Goal: Check status

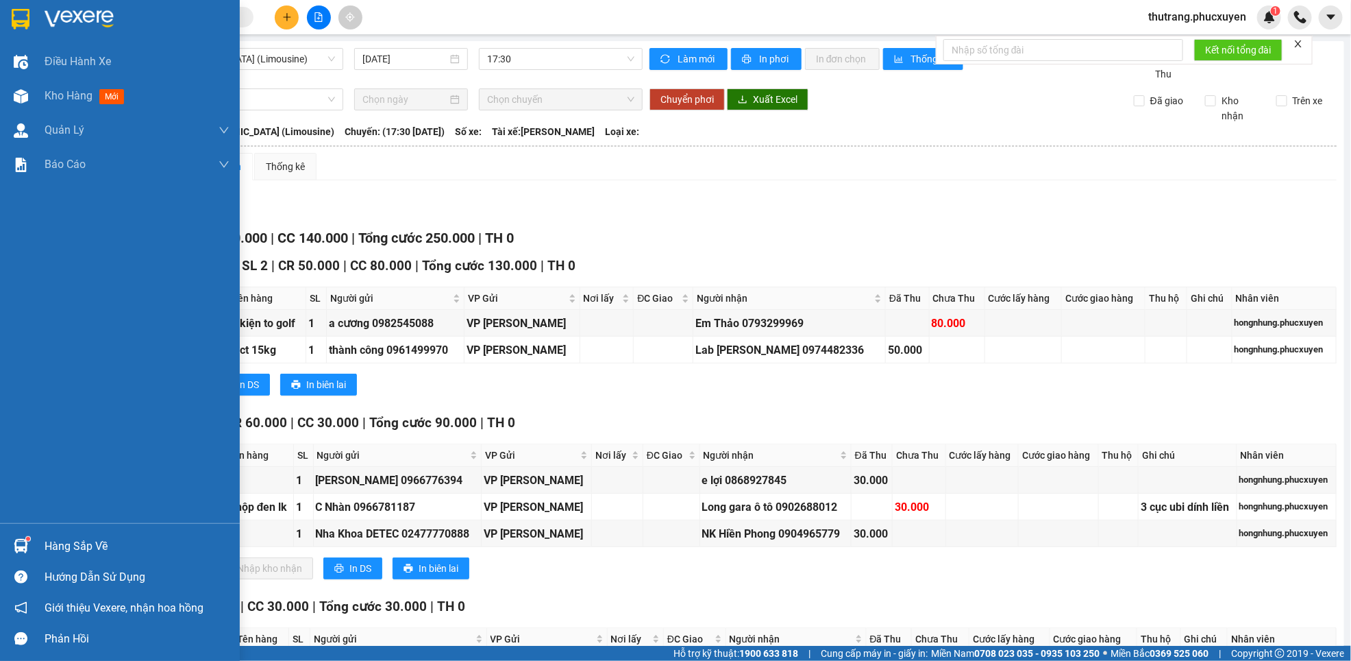
scroll to position [112, 0]
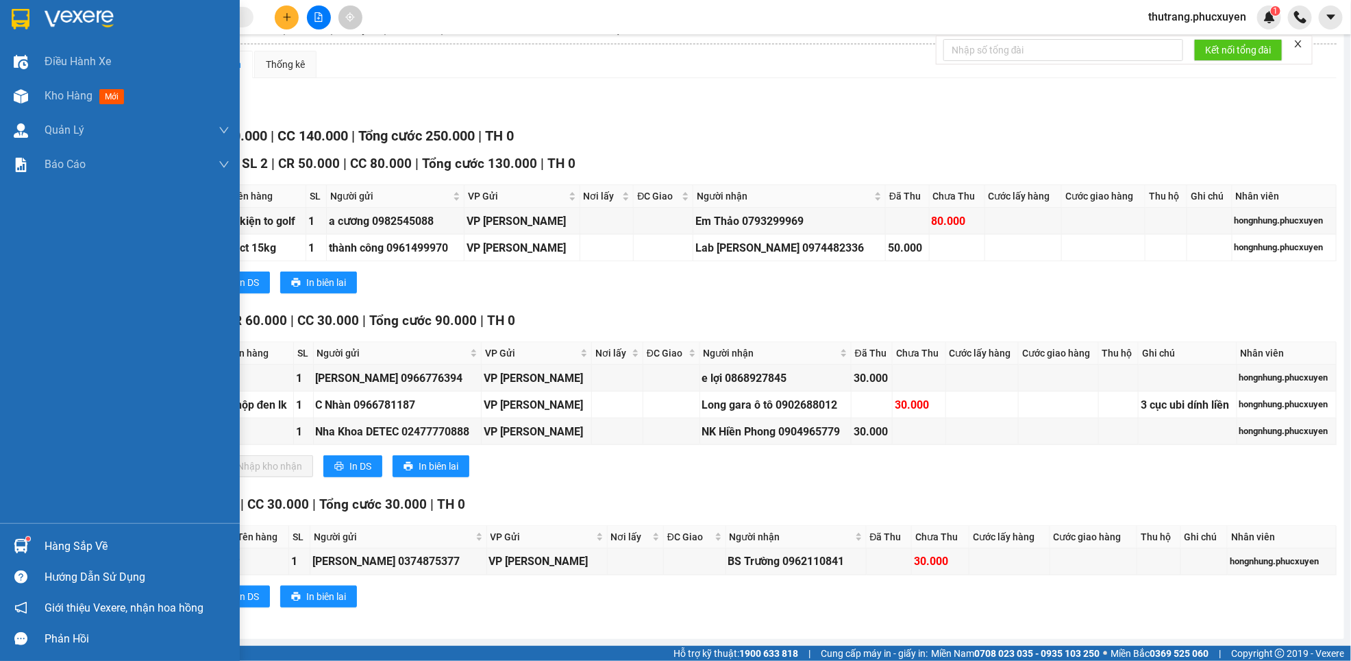
click at [7, 541] on div "Hàng sắp về" at bounding box center [120, 545] width 240 height 31
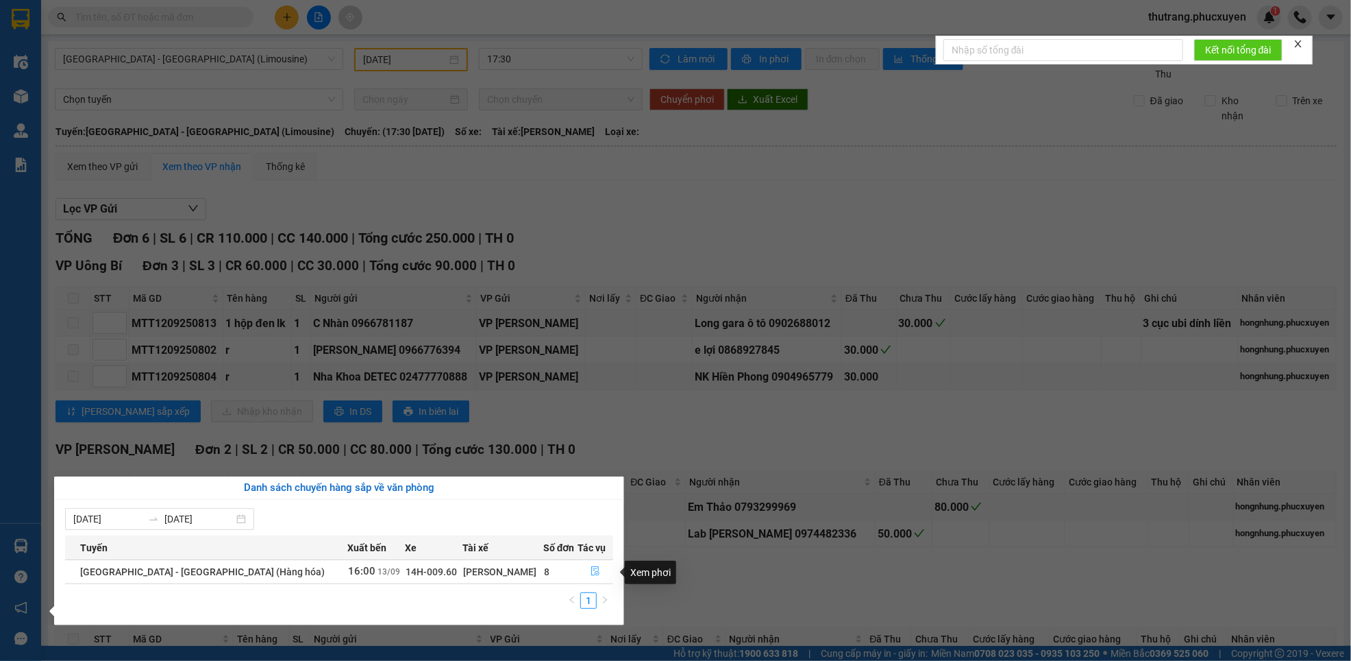
click at [578, 571] on button "button" at bounding box center [595, 572] width 34 height 22
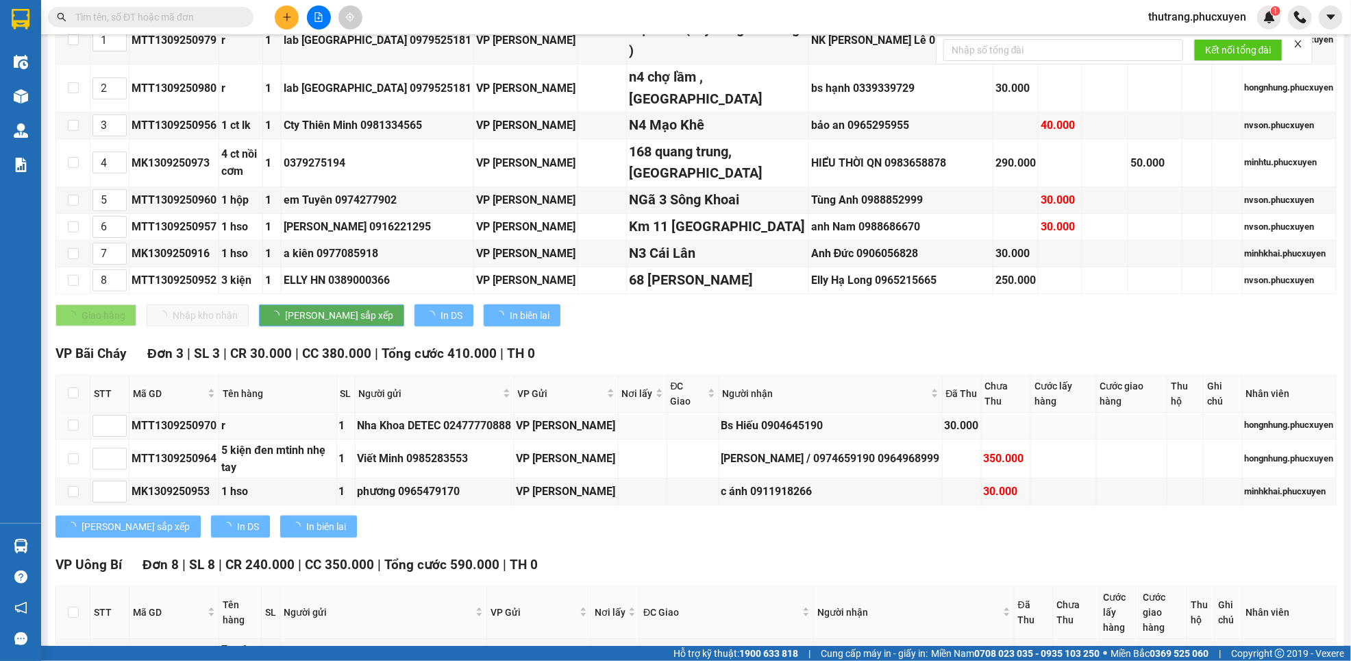
scroll to position [617, 0]
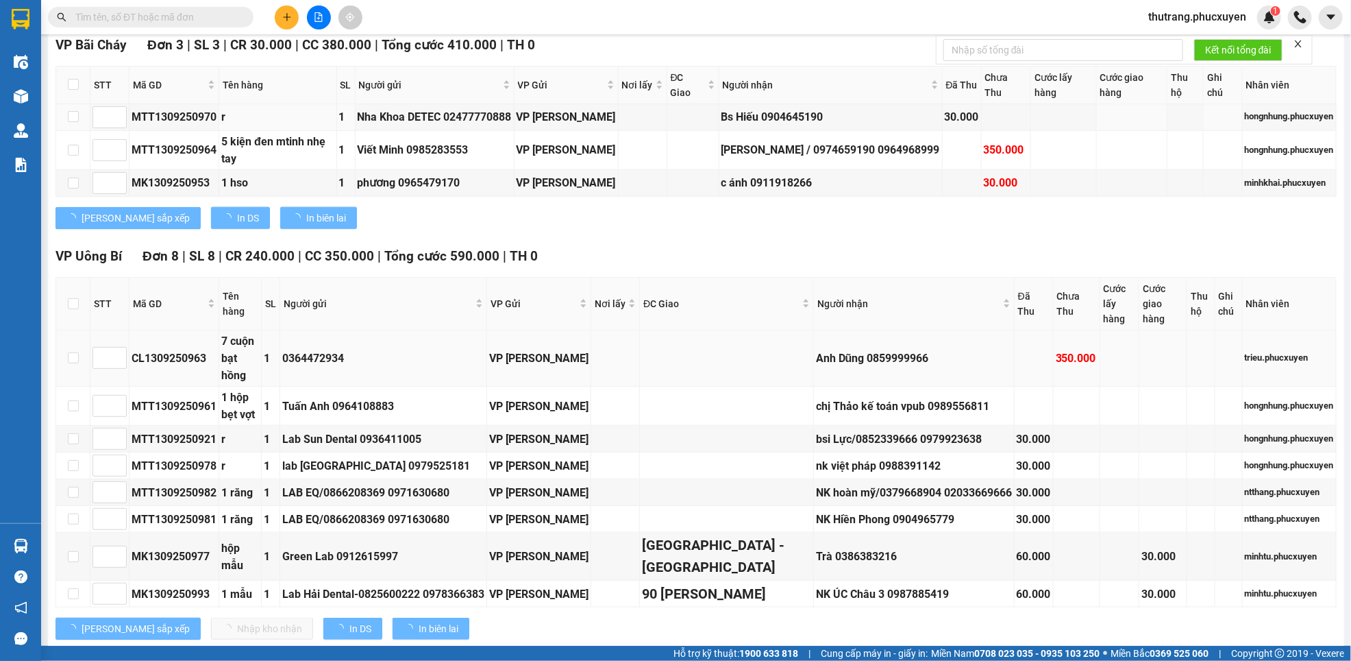
type input "13/09/2025"
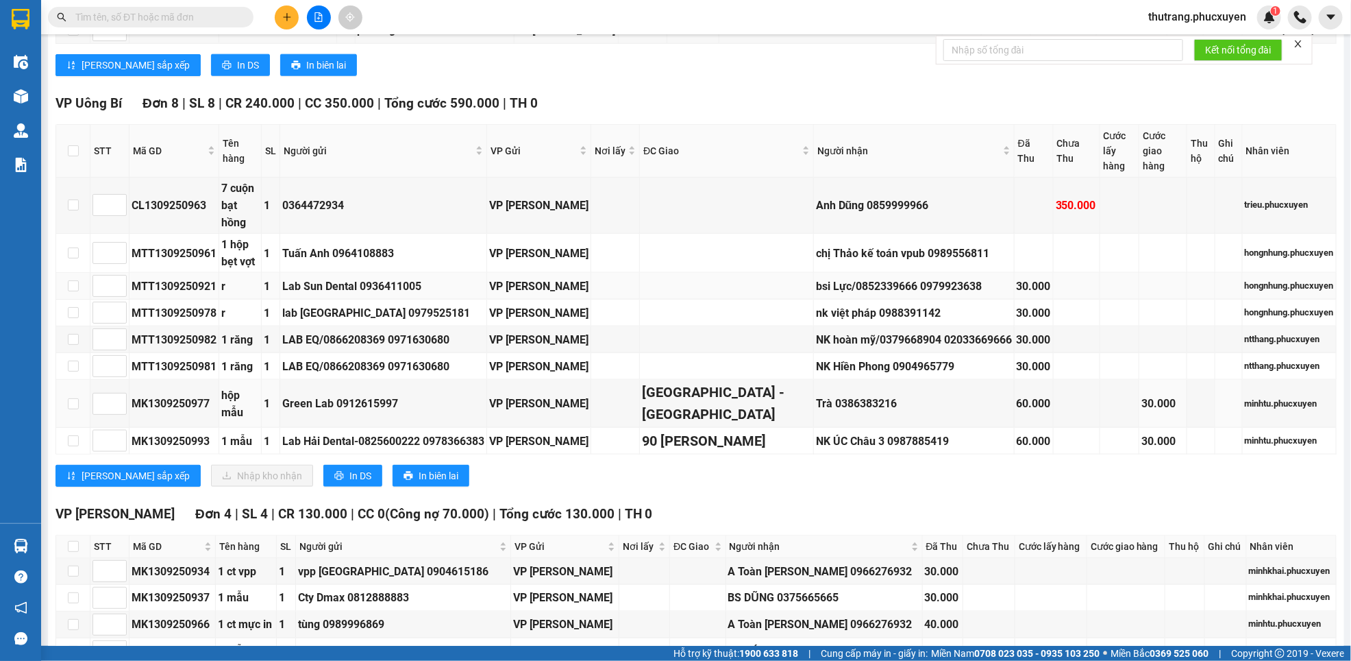
scroll to position [719, 0]
